Goal: Information Seeking & Learning: Compare options

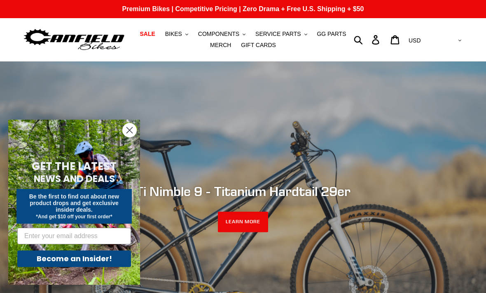
click at [174, 35] on span "BIKES" at bounding box center [173, 33] width 17 height 7
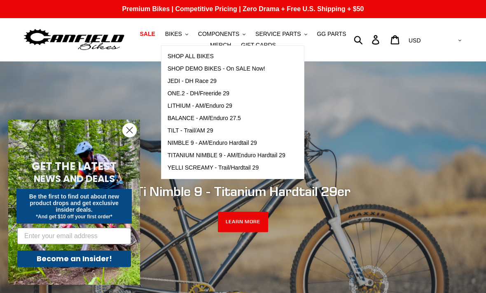
click at [175, 129] on span "TILT - Trail/AM 29" at bounding box center [191, 130] width 46 height 7
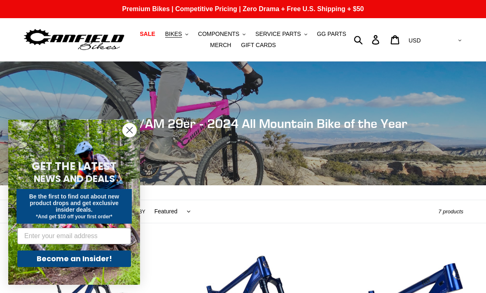
click at [126, 129] on circle "Close dialog" at bounding box center [130, 130] width 14 height 14
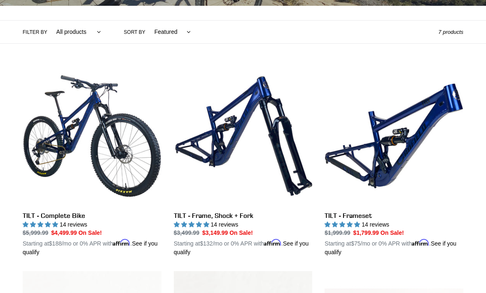
scroll to position [179, 0]
click at [220, 137] on link "TILT - Frame, Shock + Fork" at bounding box center [243, 161] width 139 height 190
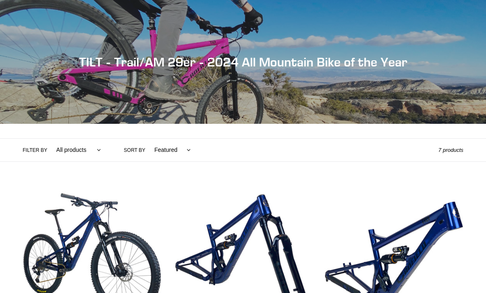
scroll to position [206, 0]
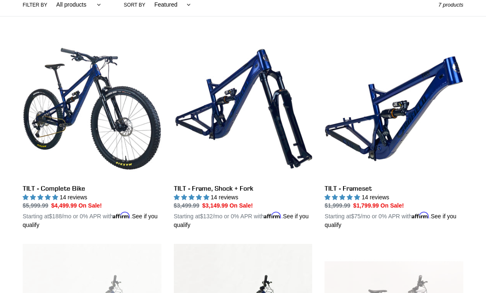
click at [359, 194] on link "TILT - Frameset" at bounding box center [394, 134] width 139 height 190
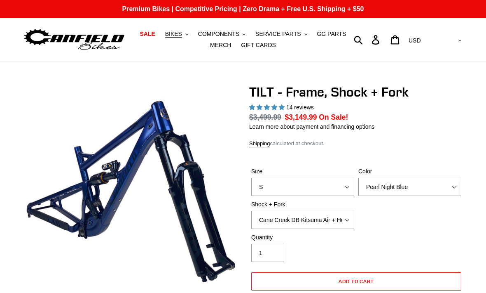
select select "highest-rating"
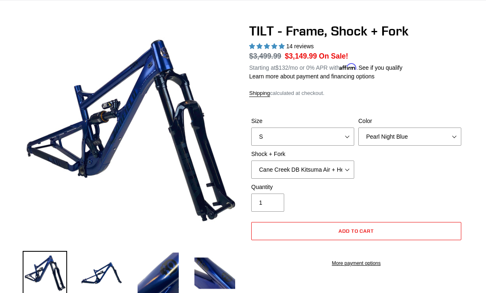
scroll to position [61, 0]
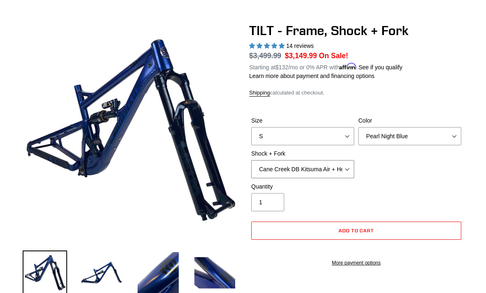
click at [346, 170] on select "Cane Creek DB Kitsuma Air + Helm MKII 140mm Cane Creek DB Kitsuma Air + Fox 36 …" at bounding box center [302, 169] width 103 height 18
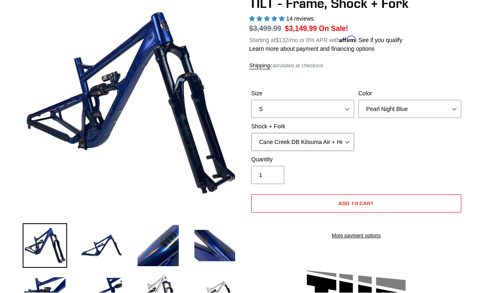
scroll to position [89, 0]
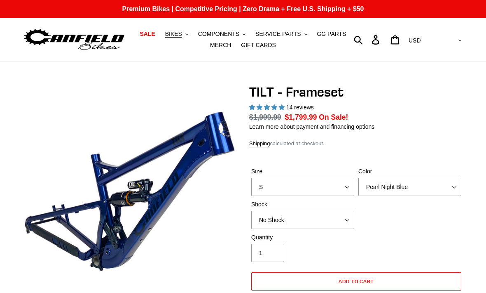
select select "highest-rating"
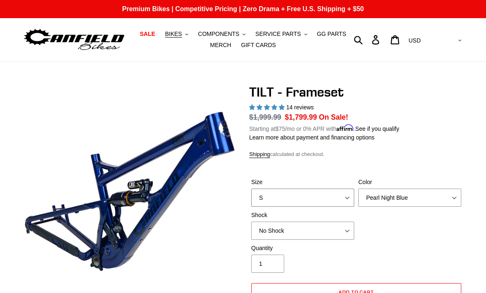
click at [342, 198] on select "S M L XL" at bounding box center [302, 197] width 103 height 18
select select "M"
click at [456, 197] on select "Pearl Night Blue Stealth Silver" at bounding box center [409, 197] width 103 height 18
select select "Stealth Silver"
click at [347, 231] on select "No Shock Cane Creek DB Kitsuma Air RockShox Deluxe Ultimate Fox FLOAT X EXT Sto…" at bounding box center [302, 230] width 103 height 18
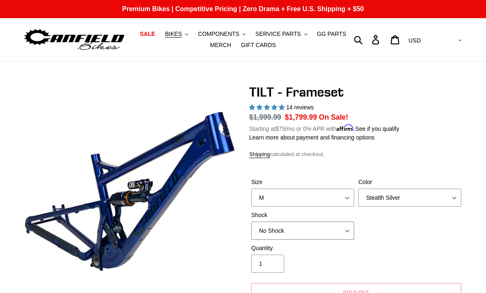
select select "RockShox Deluxe Ultimate"
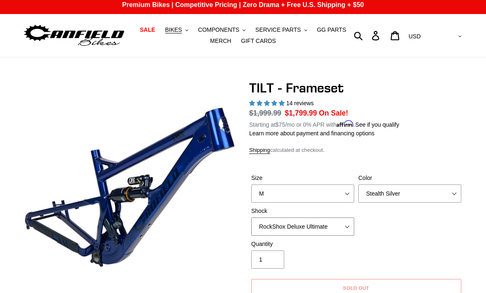
scroll to position [4, 0]
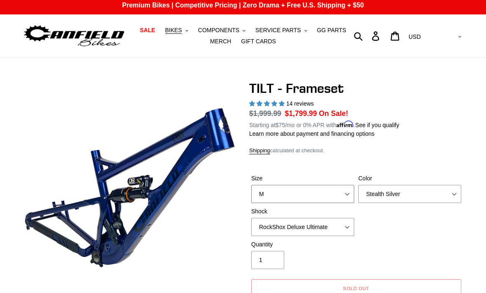
click at [344, 195] on select "S M L XL" at bounding box center [302, 194] width 103 height 18
click at [346, 195] on select "S M L XL" at bounding box center [302, 194] width 103 height 18
select select "M"
click at [453, 194] on select "Pearl Night Blue Stealth Silver" at bounding box center [409, 194] width 103 height 18
select select "Pearl Night Blue"
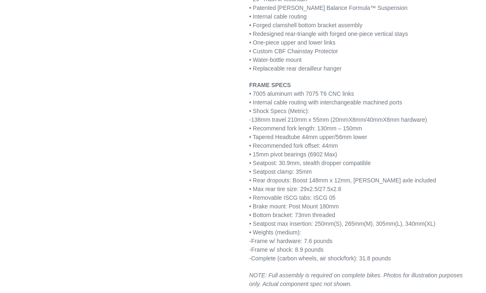
scroll to position [1058, 0]
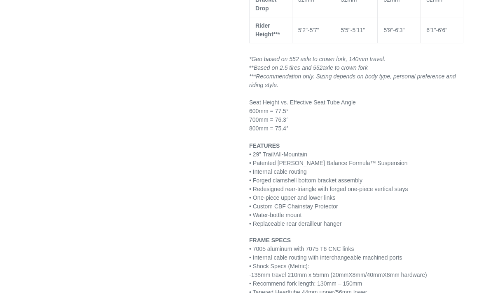
scroll to position [929, 0]
